Goal: Task Accomplishment & Management: Manage account settings

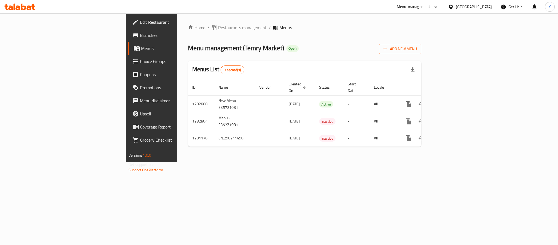
click at [455, 98] on link "enhanced table" at bounding box center [447, 104] width 13 height 13
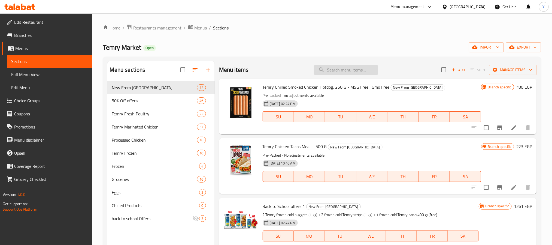
click at [367, 72] on input "search" at bounding box center [346, 70] width 64 height 10
paste input "buy any"
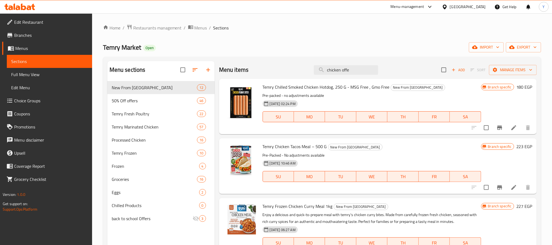
type input "chicken offer"
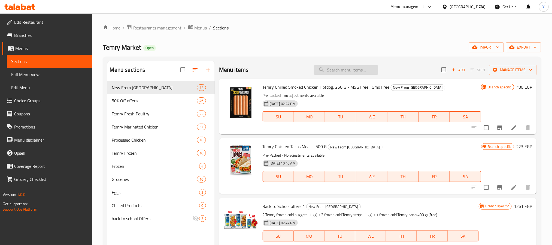
paste input "Oriental"
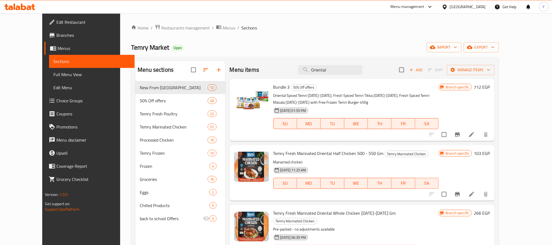
type input "Oriental"
click at [56, 33] on span "Branches" at bounding box center [93, 35] width 74 height 7
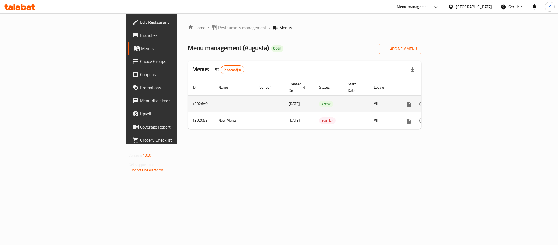
click at [451, 101] on icon "enhanced table" at bounding box center [448, 104] width 7 height 7
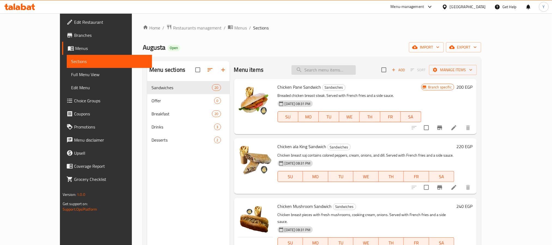
click at [316, 72] on input "search" at bounding box center [324, 70] width 64 height 10
paste input "Halloumi Cheese"
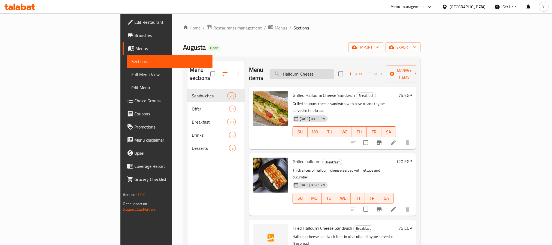
click at [334, 70] on input "Halloumi Cheese" at bounding box center [302, 74] width 64 height 10
paste input "بلدية"
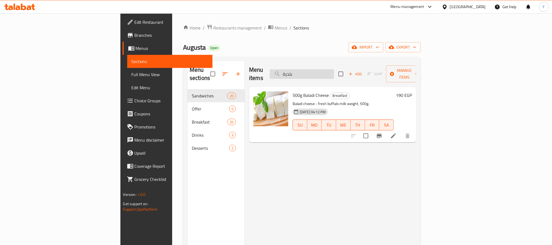
click at [334, 73] on input "بلدية" at bounding box center [302, 74] width 64 height 10
click at [354, 75] on div "Menu items بلدية Add Sort Manage items" at bounding box center [332, 74] width 167 height 26
click at [334, 69] on input "بلدية" at bounding box center [302, 74] width 64 height 10
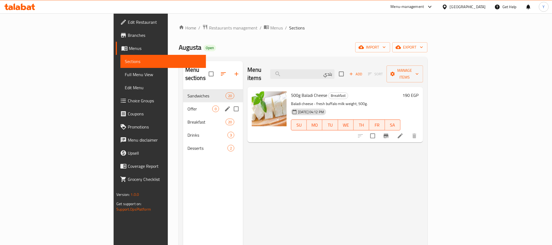
type input "بلدي"
click at [187, 105] on span "Offer" at bounding box center [199, 108] width 25 height 7
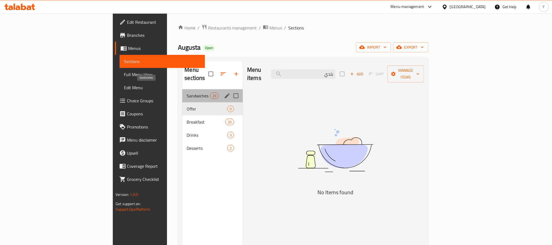
click at [187, 92] on span "Sandwiches" at bounding box center [198, 95] width 23 height 7
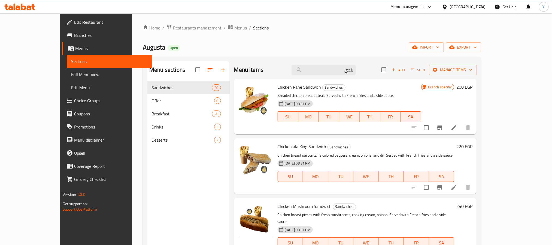
click at [395, 138] on div "Chicken ala King Sandwich Sandwiches Chicken breast saj contains colored pepper…" at bounding box center [355, 165] width 243 height 55
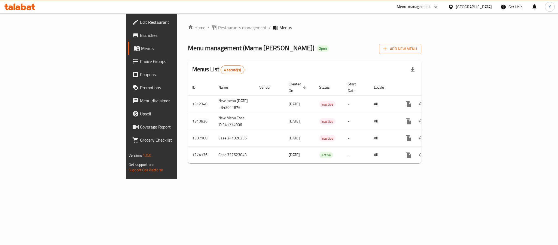
click at [140, 38] on span "Branches" at bounding box center [177, 35] width 75 height 7
click at [188, 155] on td "1274136" at bounding box center [201, 154] width 26 height 17
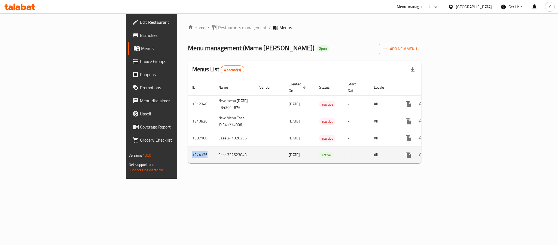
click at [188, 155] on td "1274136" at bounding box center [201, 154] width 26 height 17
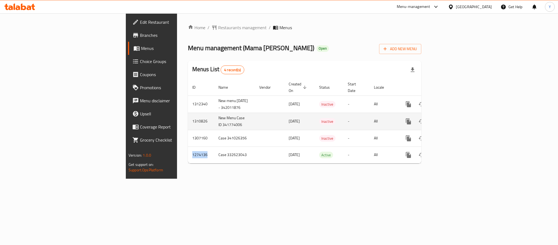
copy td "1274136"
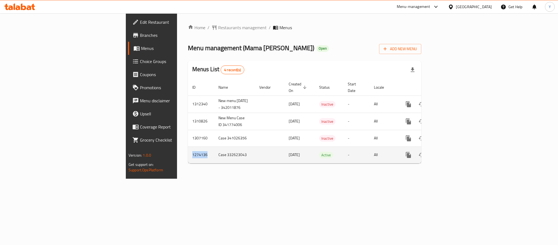
click at [188, 155] on td "1274136" at bounding box center [201, 154] width 26 height 17
click at [455, 158] on link "enhanced table" at bounding box center [447, 154] width 13 height 13
